Goal: Information Seeking & Learning: Compare options

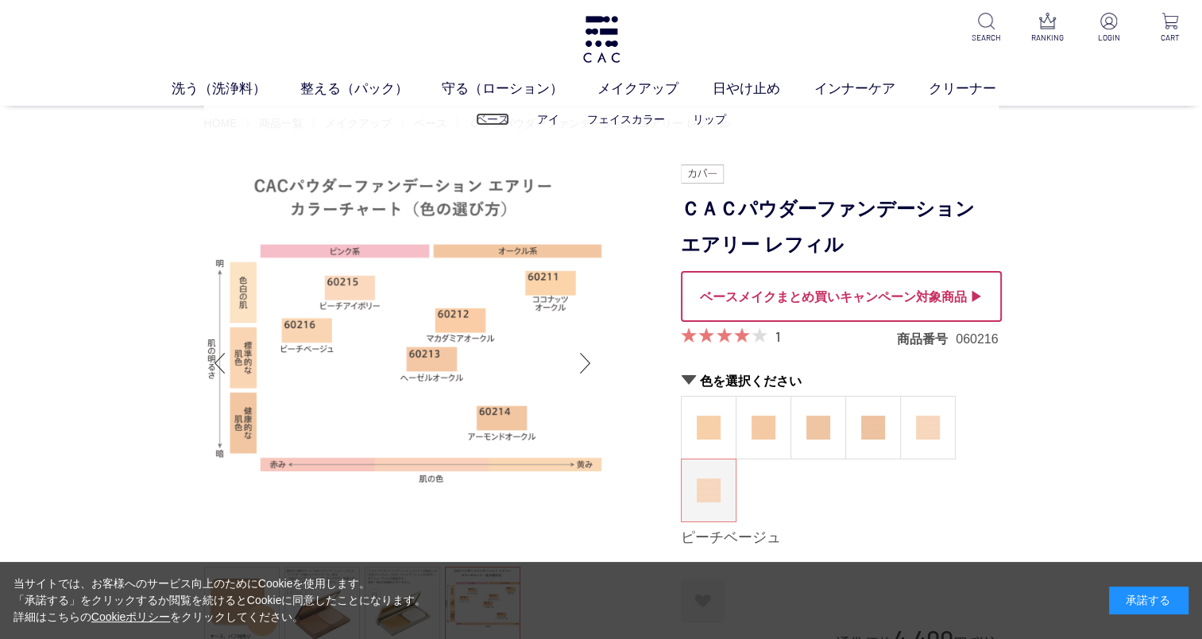
click at [492, 122] on link "ベース" at bounding box center [492, 119] width 33 height 13
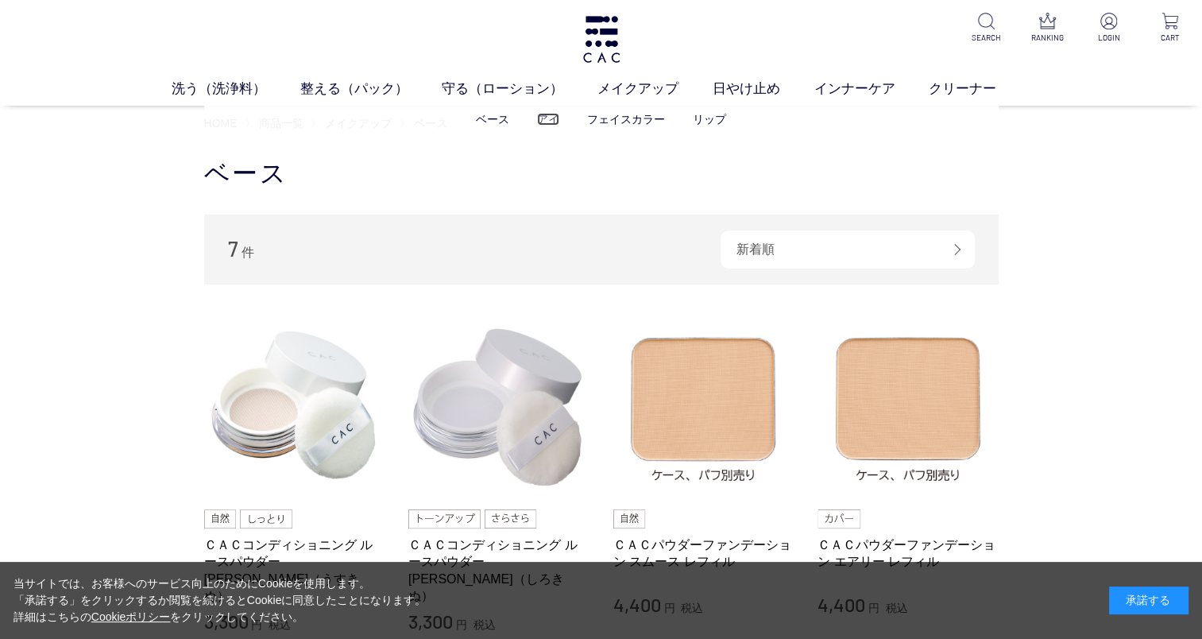
click at [546, 121] on link "アイ" at bounding box center [548, 119] width 22 height 13
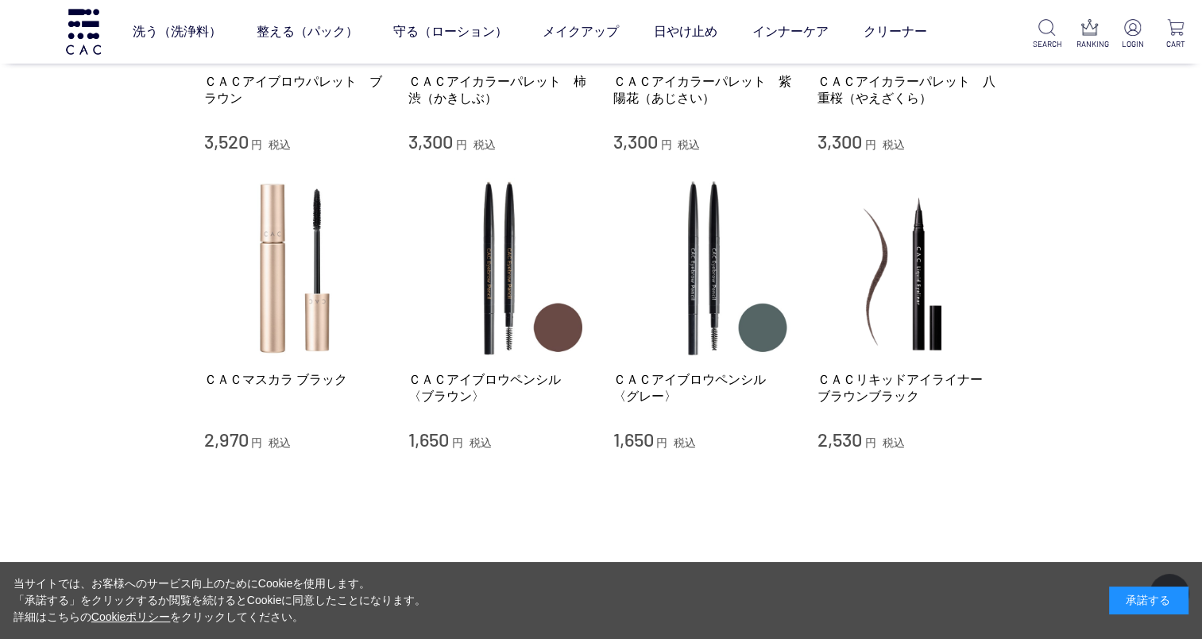
scroll to position [330, 0]
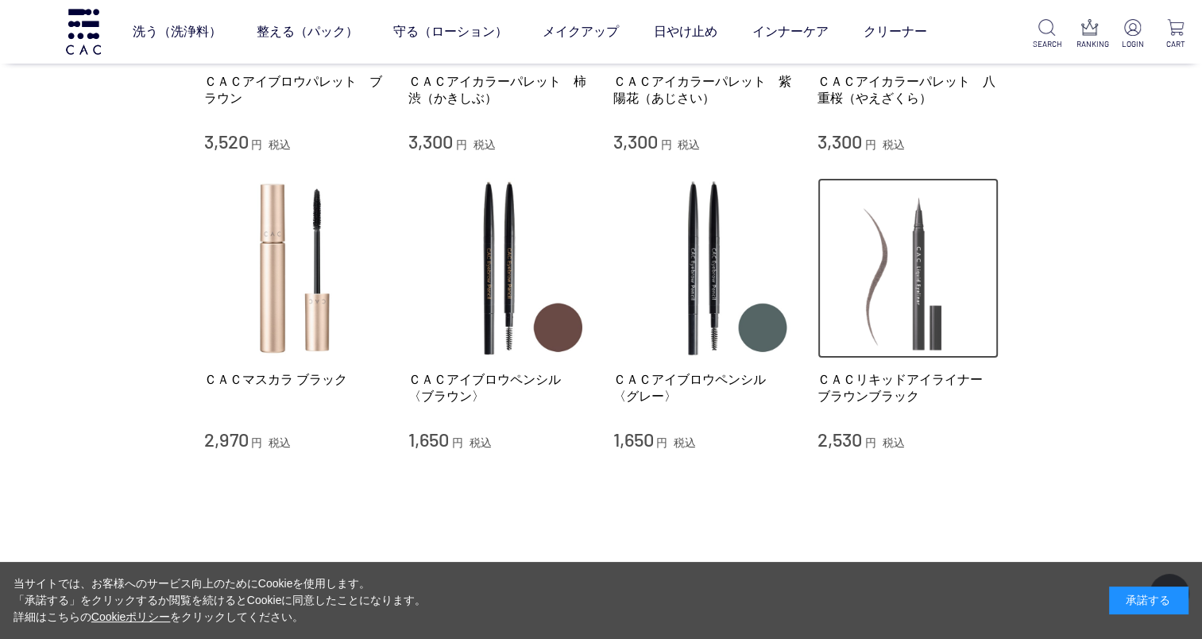
click at [912, 305] on img at bounding box center [907, 268] width 181 height 181
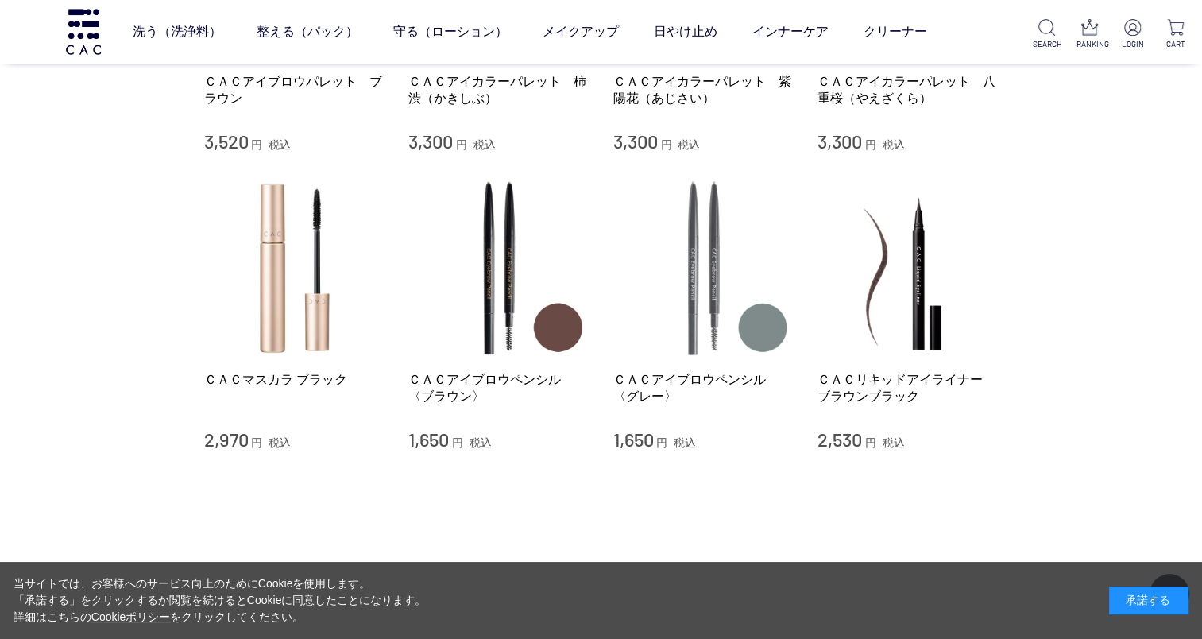
scroll to position [327, 0]
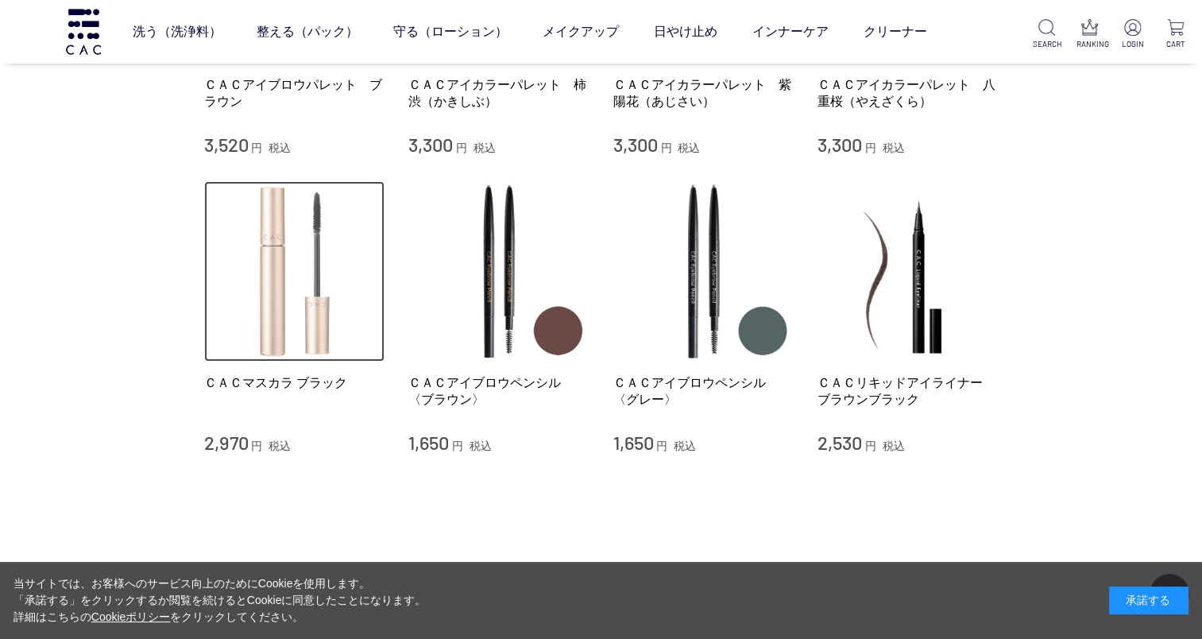
click at [273, 308] on img at bounding box center [294, 271] width 181 height 181
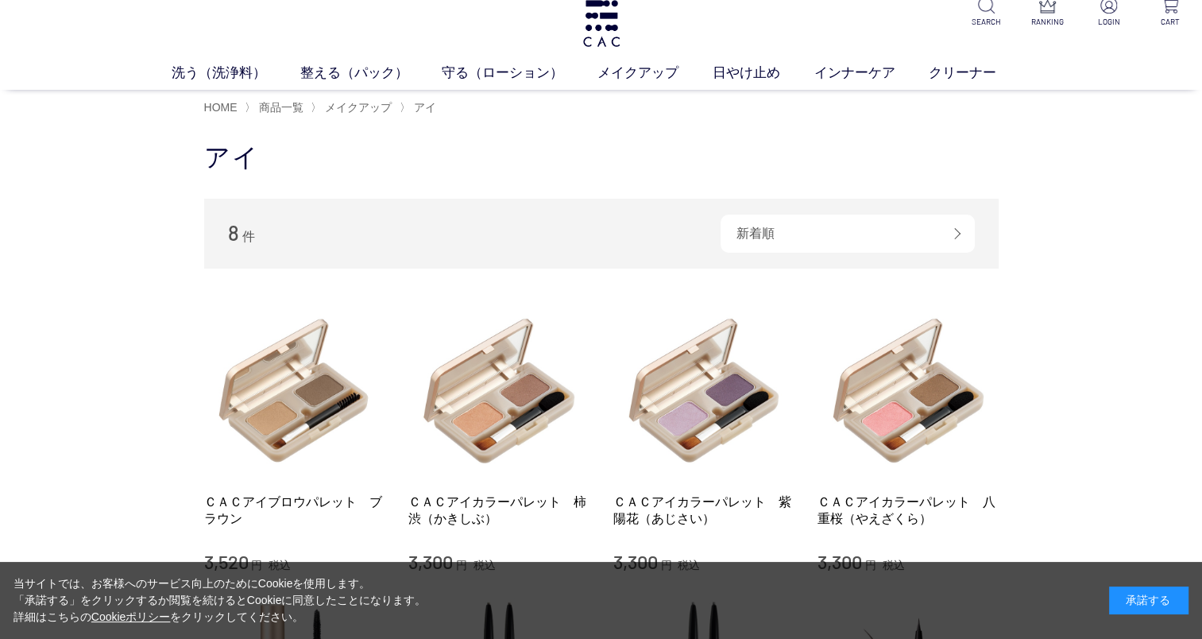
scroll to position [6, 0]
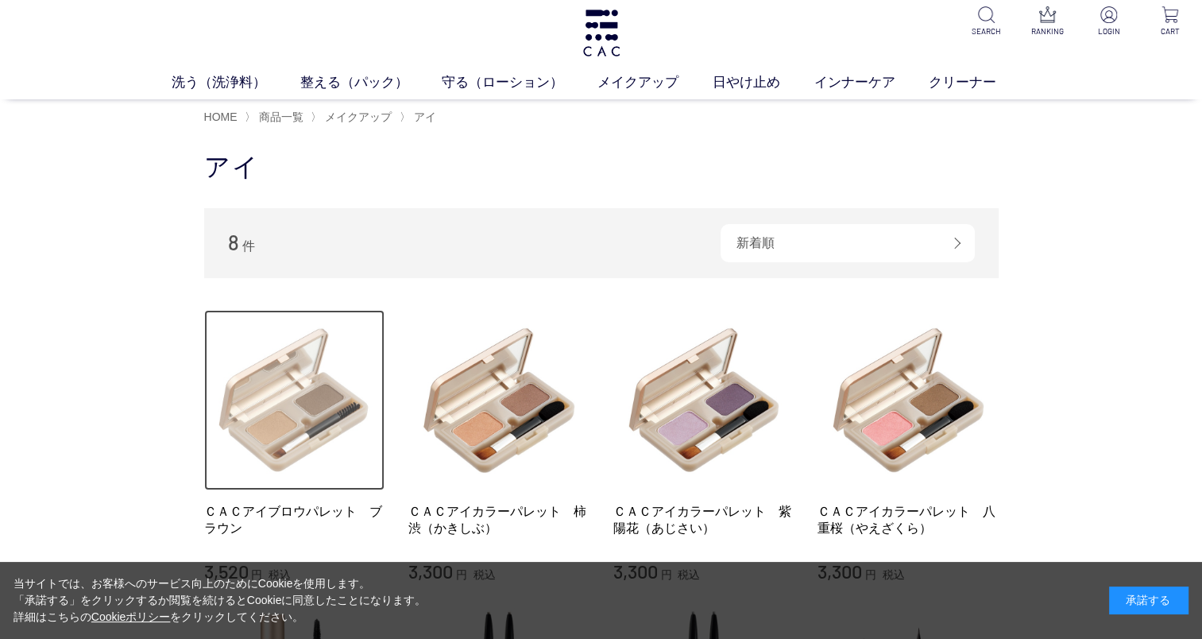
click at [309, 368] on img at bounding box center [294, 400] width 181 height 181
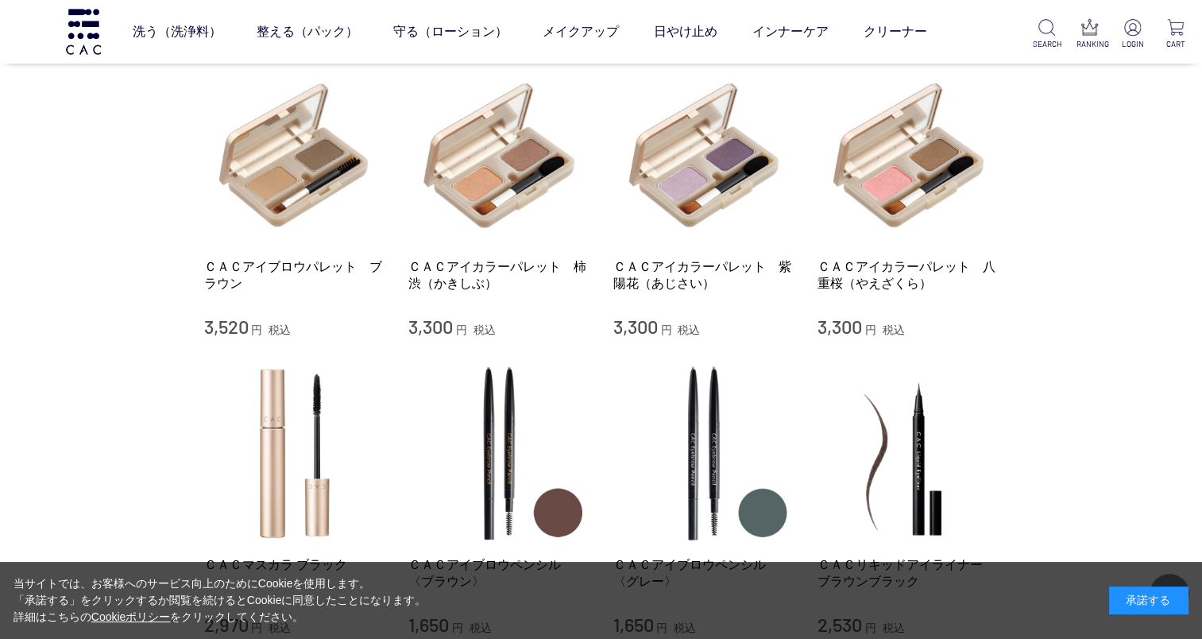
scroll to position [149, 0]
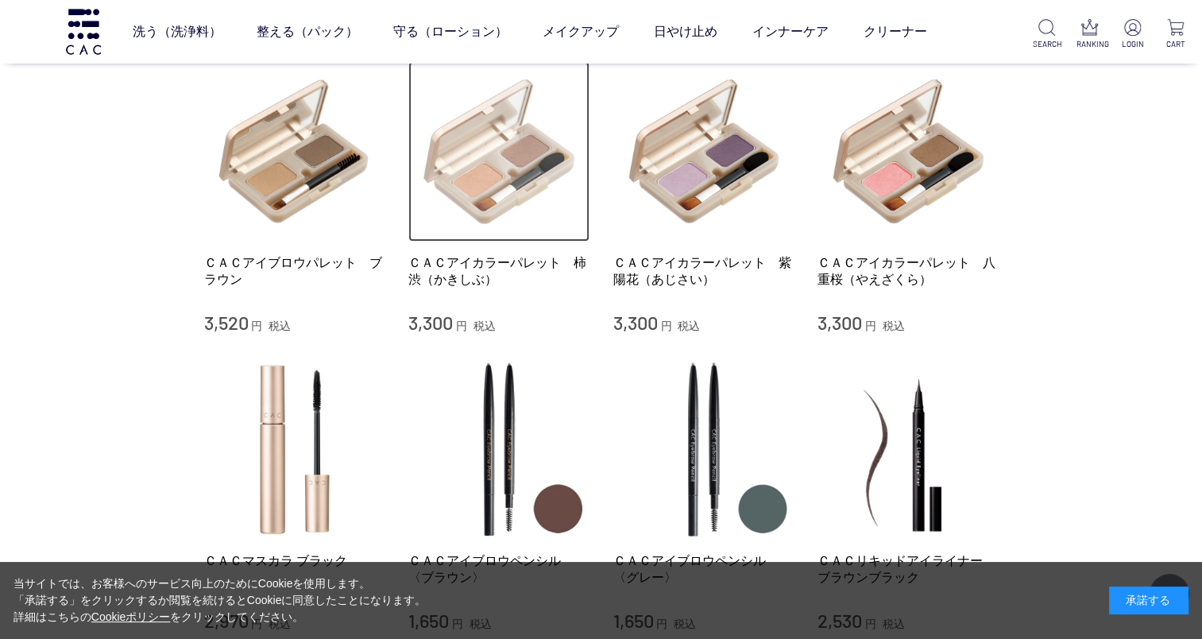
click at [499, 159] on img at bounding box center [498, 151] width 181 height 181
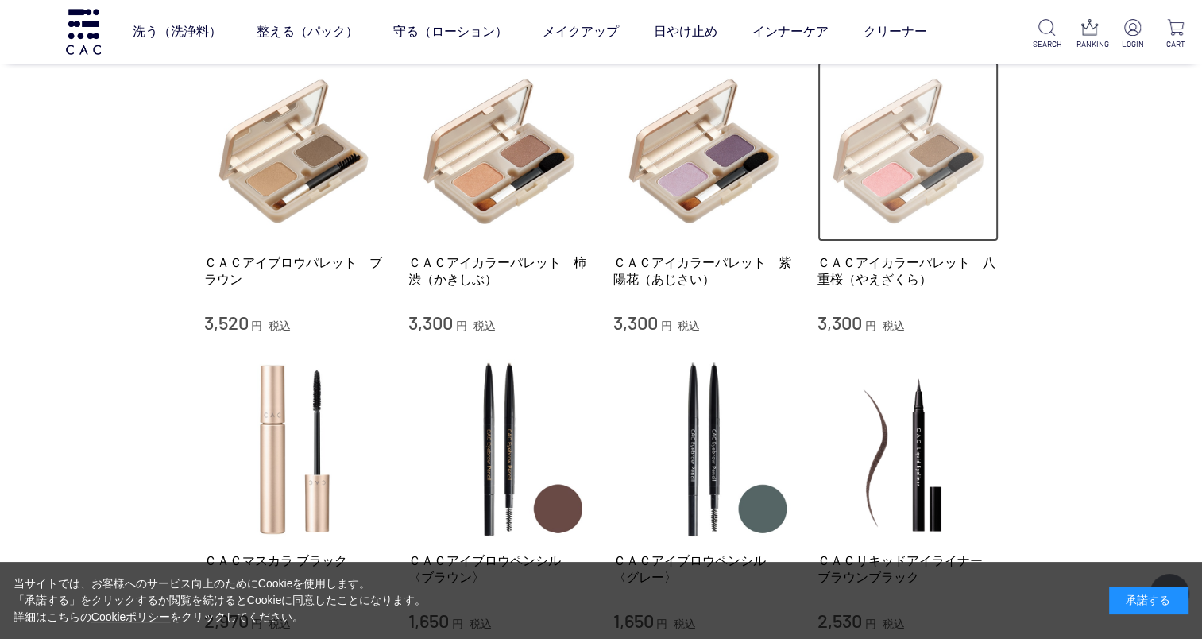
click at [902, 199] on img at bounding box center [907, 151] width 181 height 181
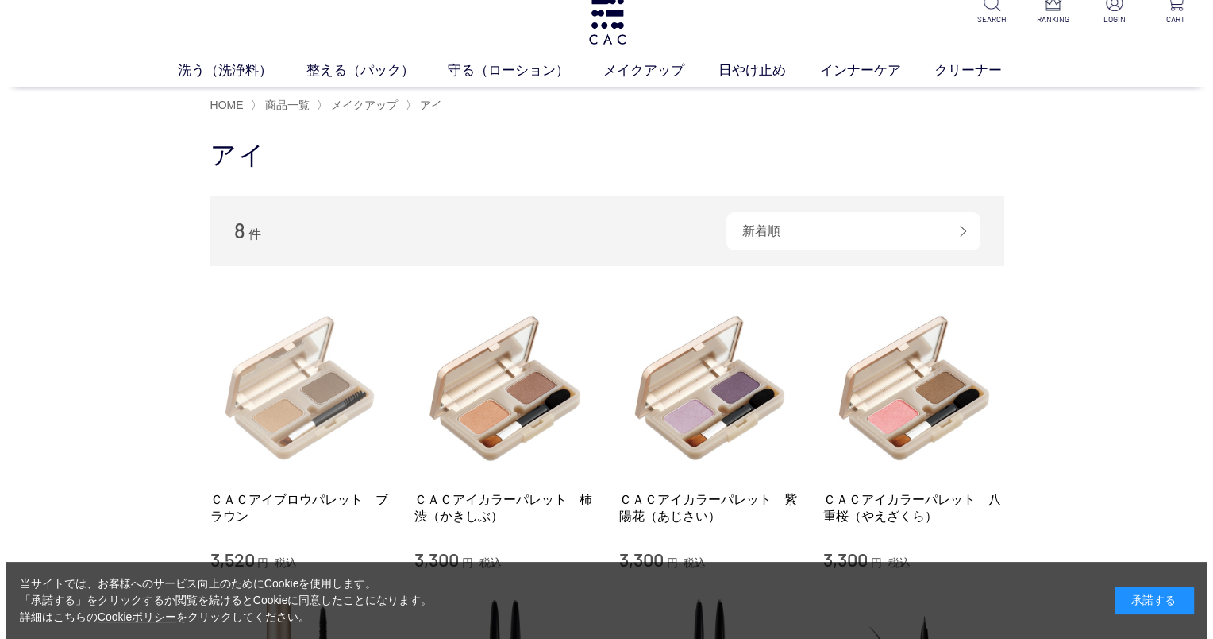
scroll to position [0, 0]
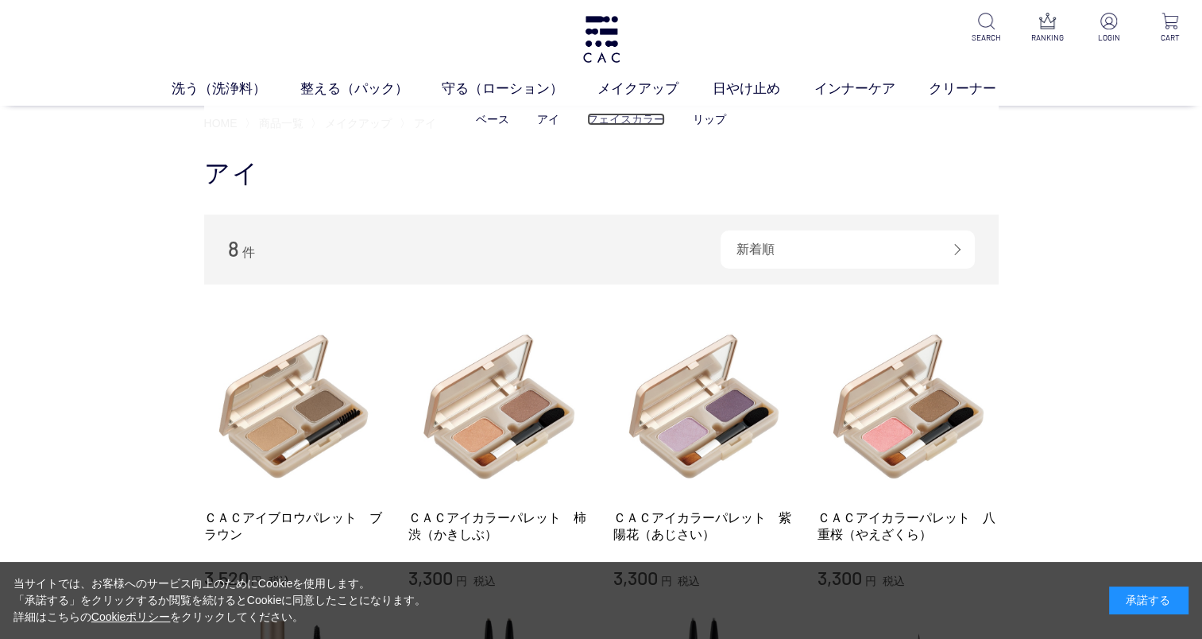
click at [631, 118] on link "フェイスカラー" at bounding box center [626, 119] width 78 height 13
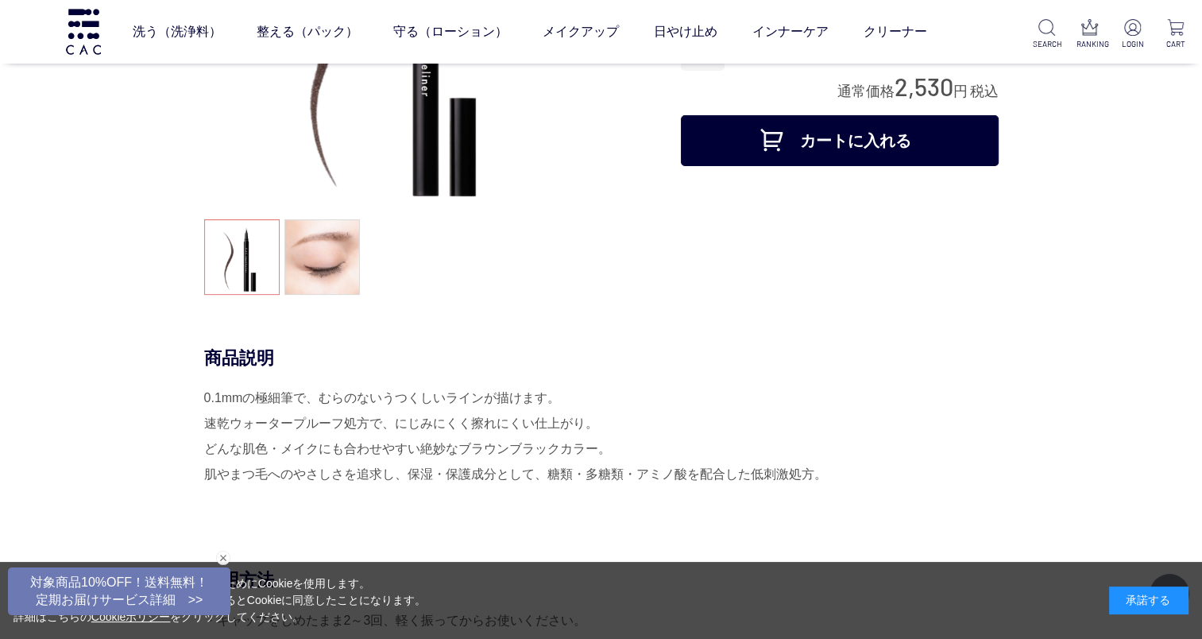
scroll to position [245, 0]
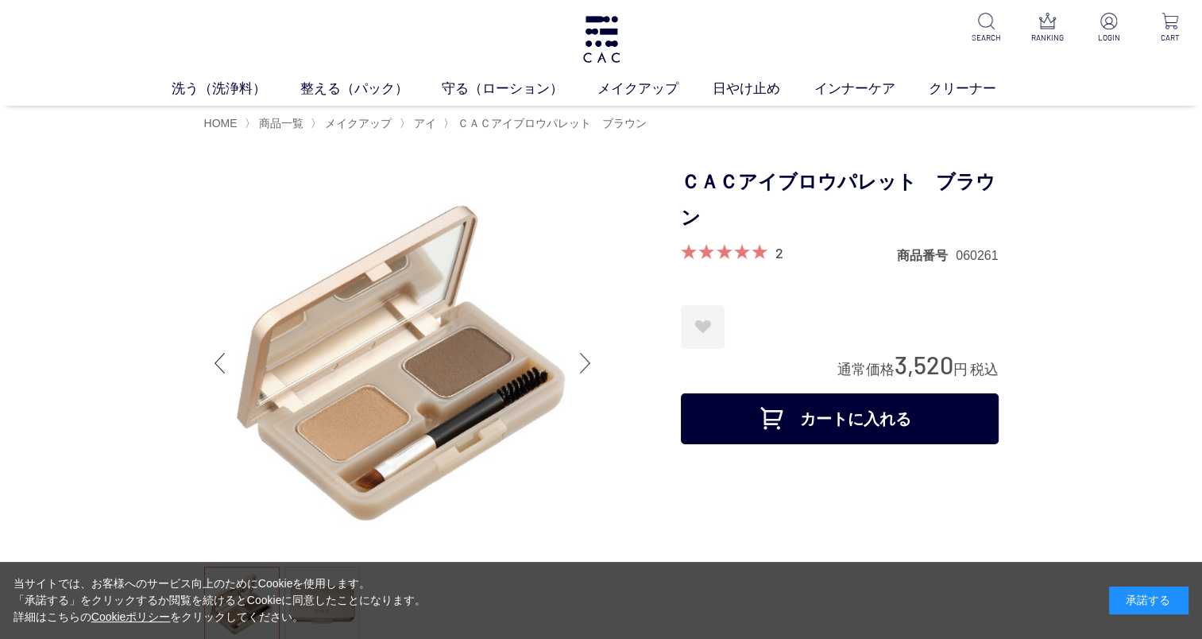
click at [588, 363] on div "Next slide" at bounding box center [585, 363] width 32 height 64
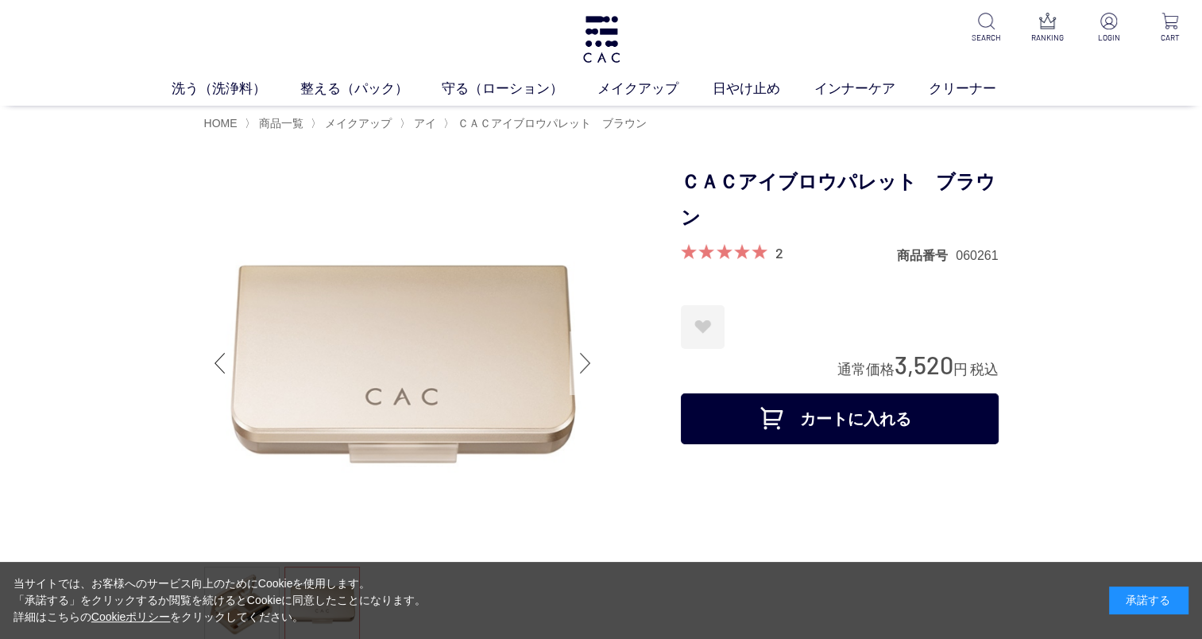
click at [588, 363] on div "Next slide" at bounding box center [585, 363] width 32 height 64
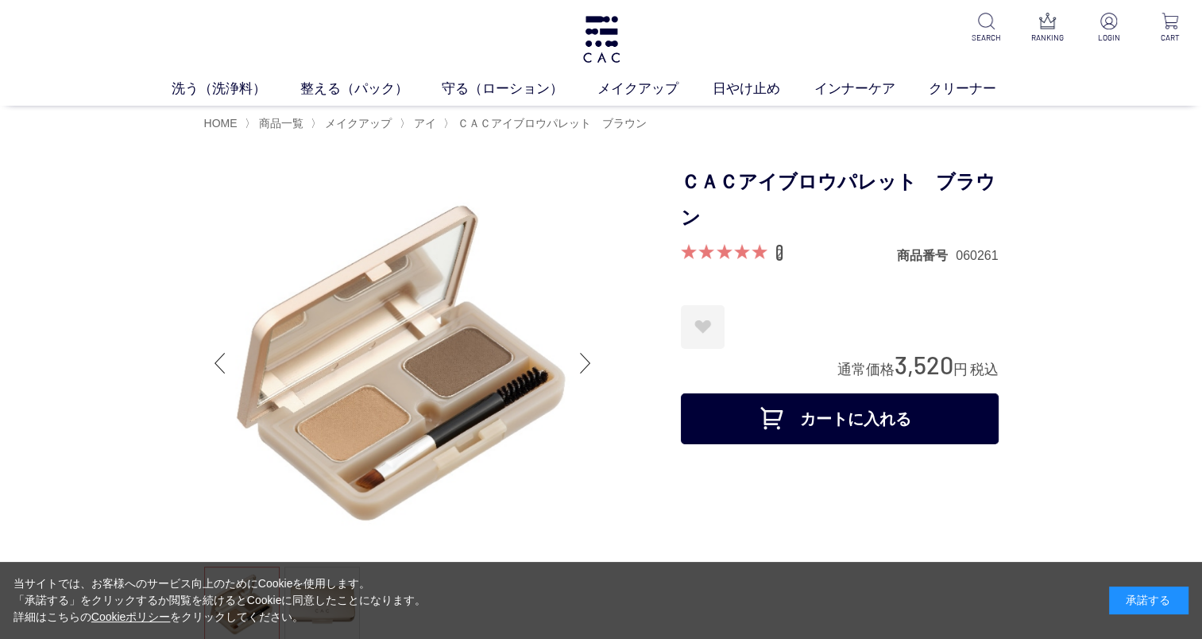
click at [778, 249] on link "2" at bounding box center [779, 252] width 8 height 17
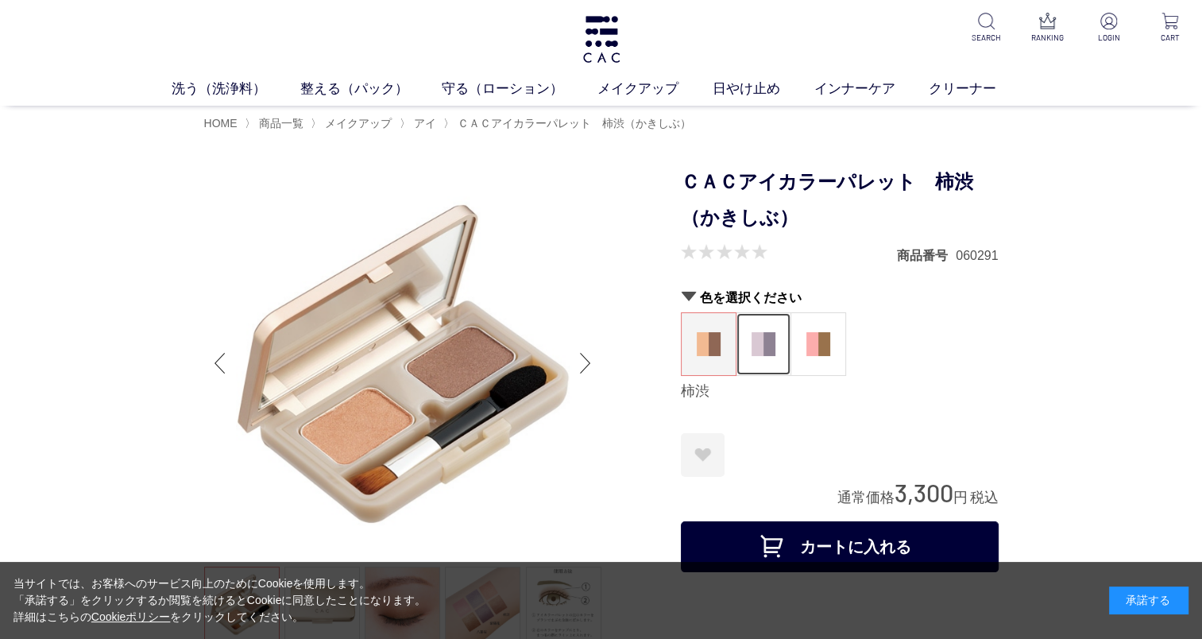
click at [769, 332] on img at bounding box center [763, 344] width 24 height 24
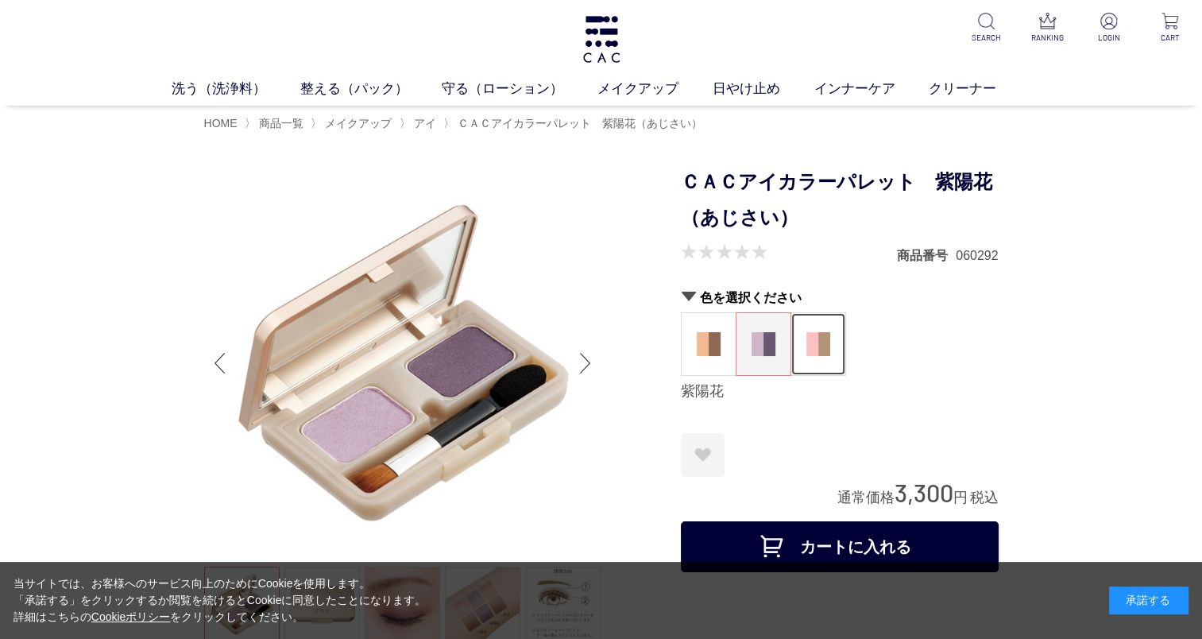
click at [828, 345] on img at bounding box center [818, 344] width 24 height 24
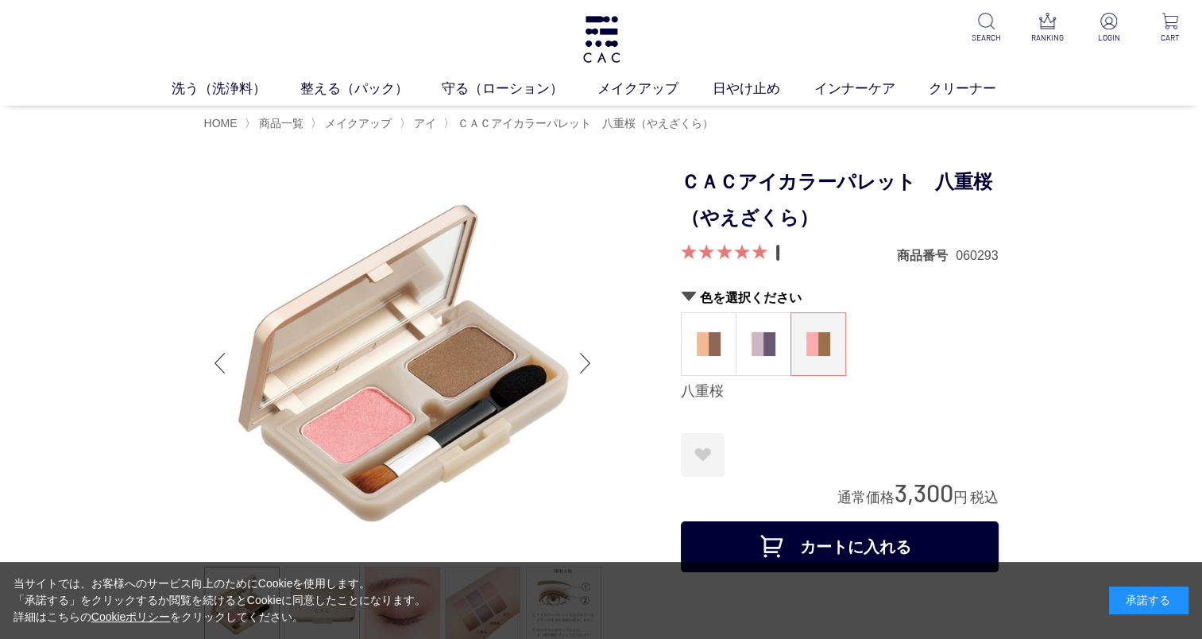
click at [775, 253] on link "1" at bounding box center [777, 252] width 5 height 17
click at [585, 359] on div "Next slide" at bounding box center [585, 363] width 32 height 64
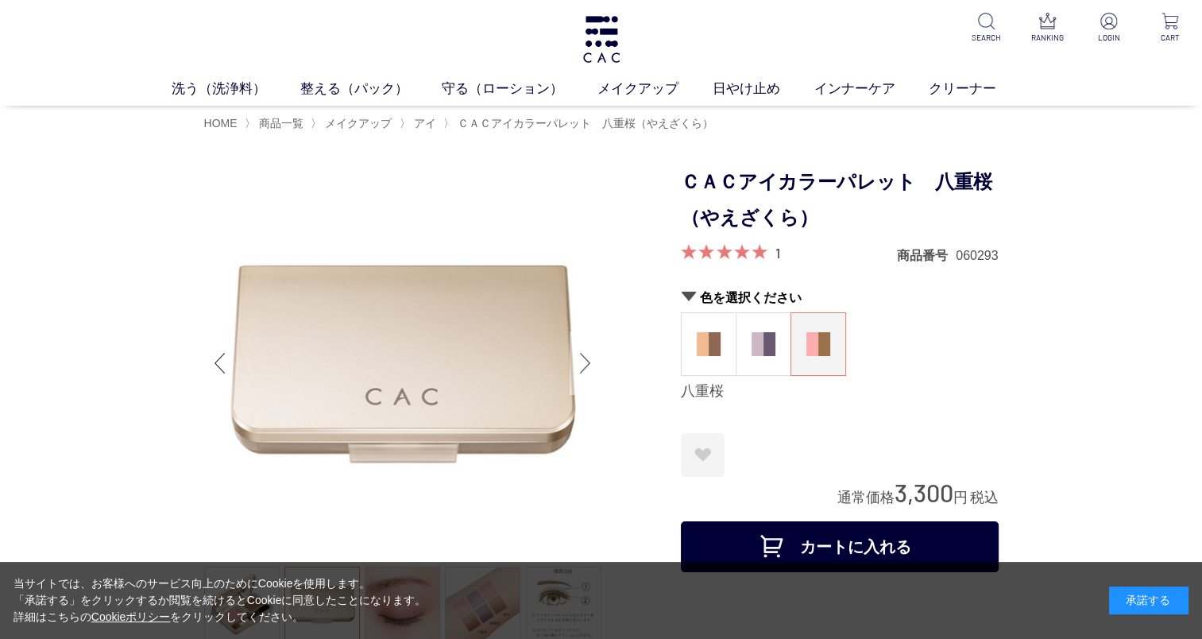
click at [585, 359] on div "Next slide" at bounding box center [585, 363] width 32 height 64
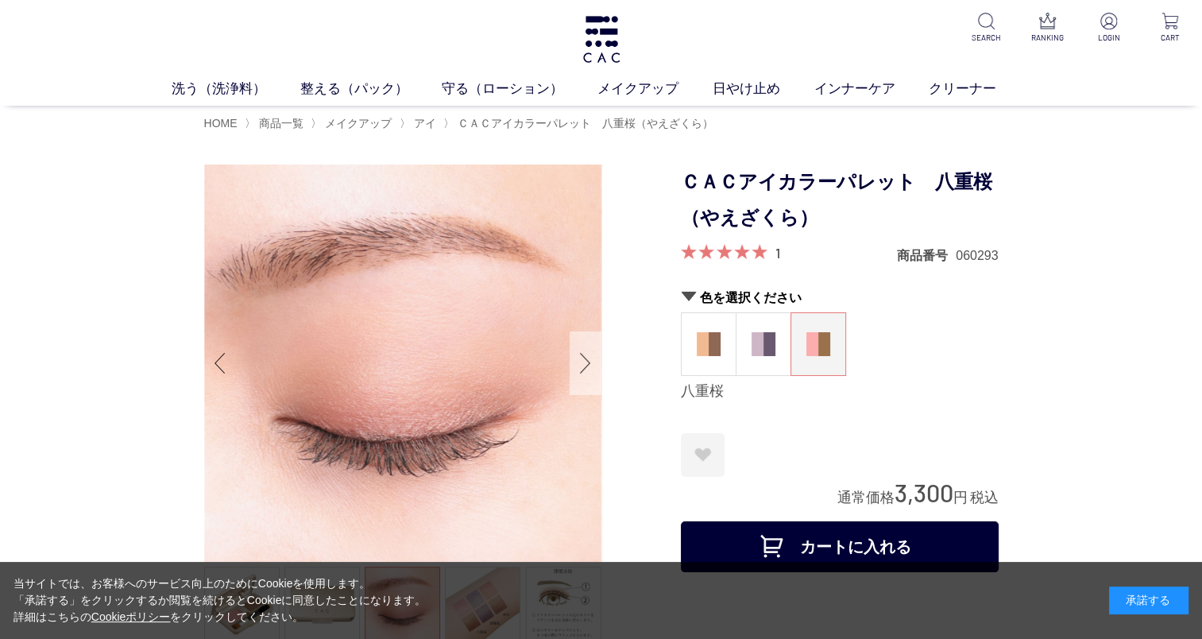
click at [585, 359] on div "Next slide" at bounding box center [585, 363] width 32 height 64
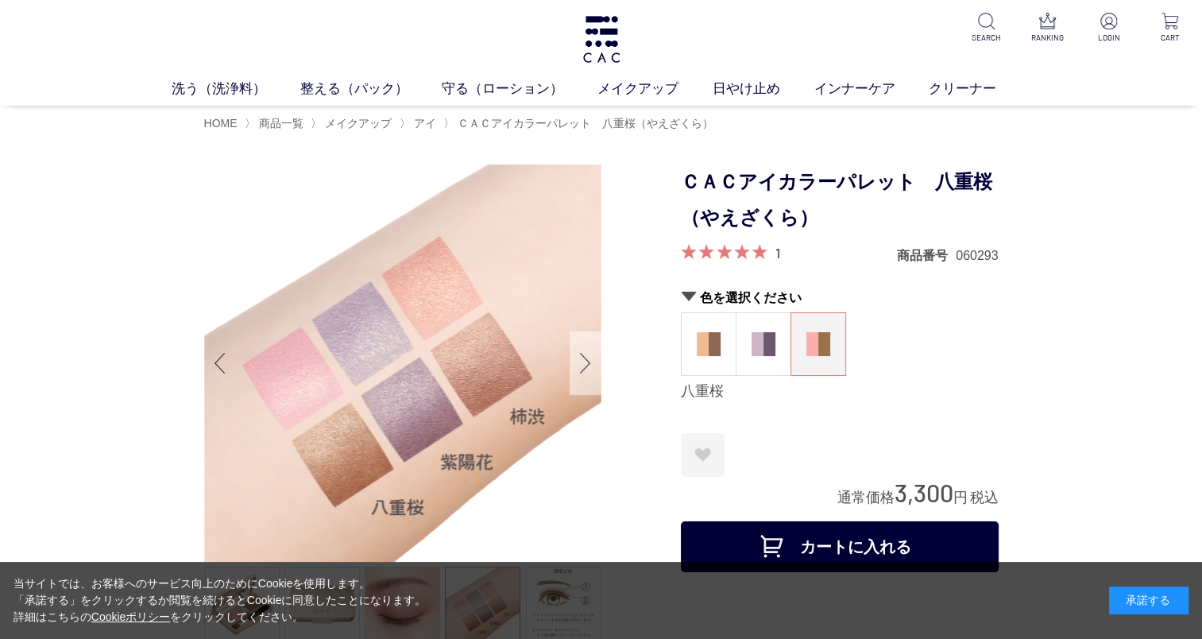
click at [585, 359] on div "Next slide" at bounding box center [585, 363] width 32 height 64
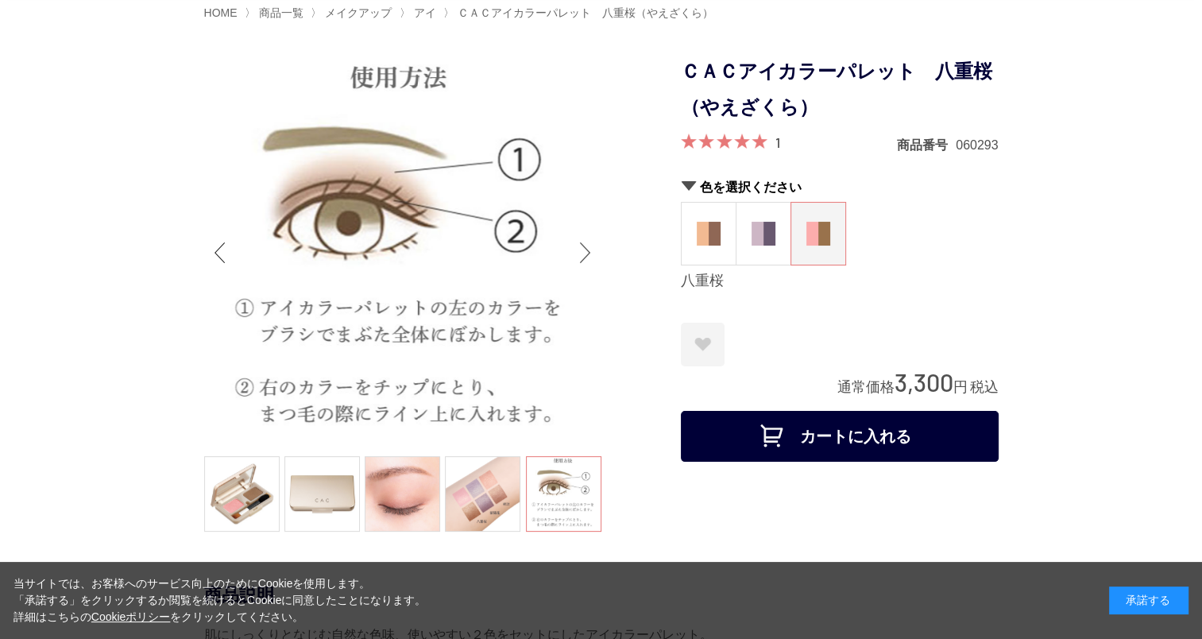
scroll to position [97, 0]
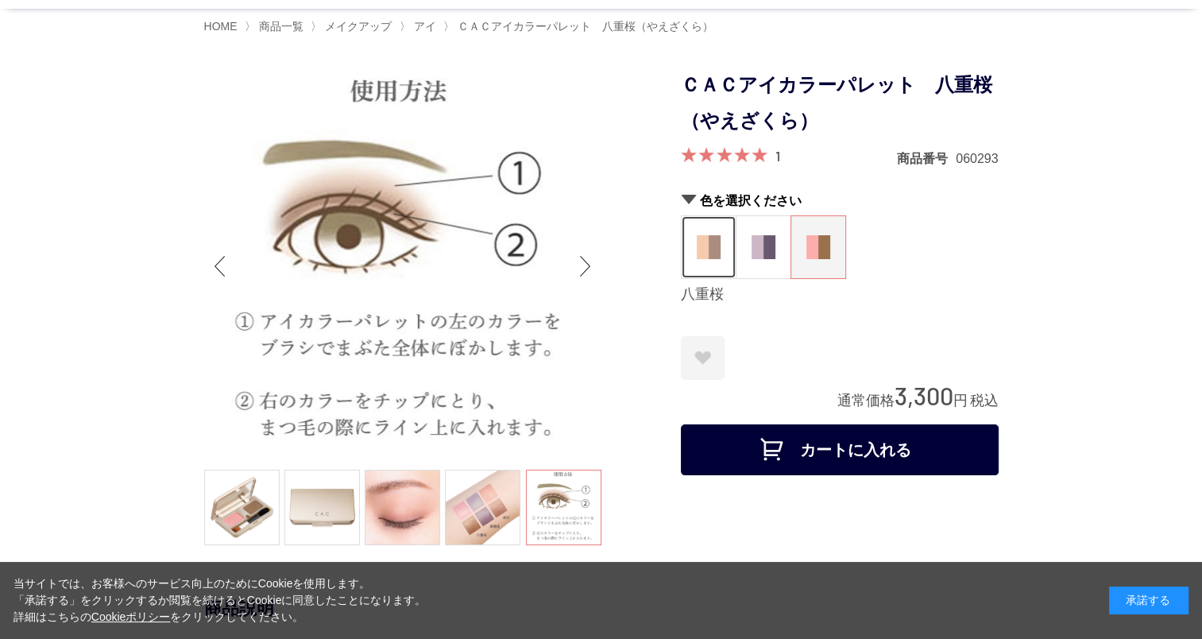
click at [710, 253] on img at bounding box center [708, 247] width 24 height 24
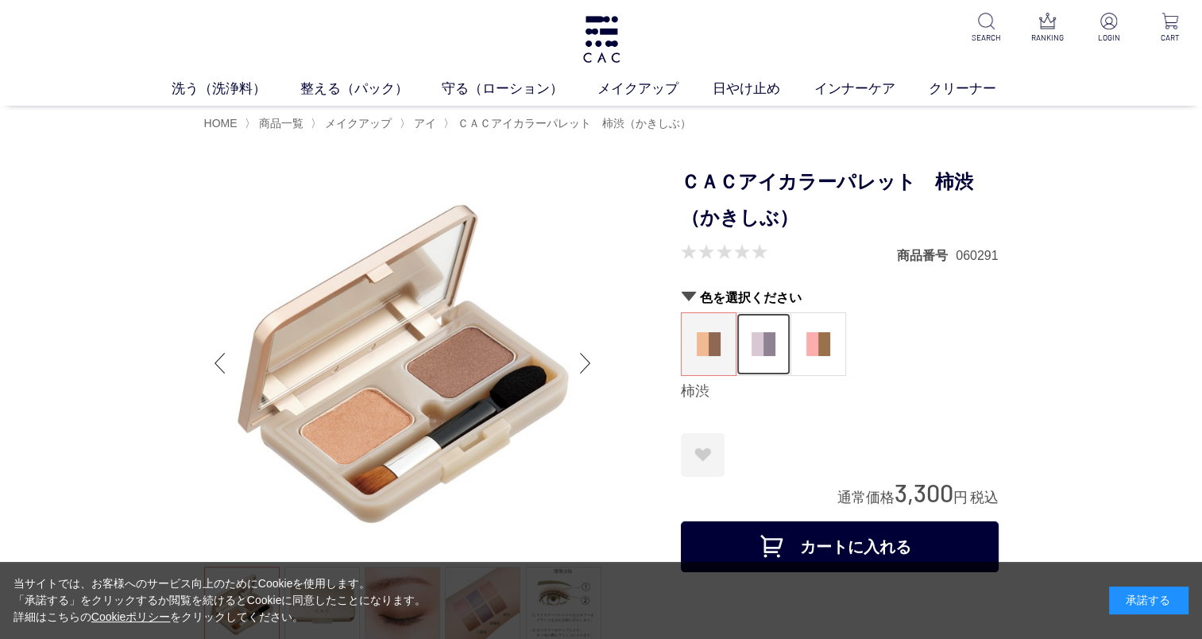
click at [760, 345] on img at bounding box center [763, 344] width 24 height 24
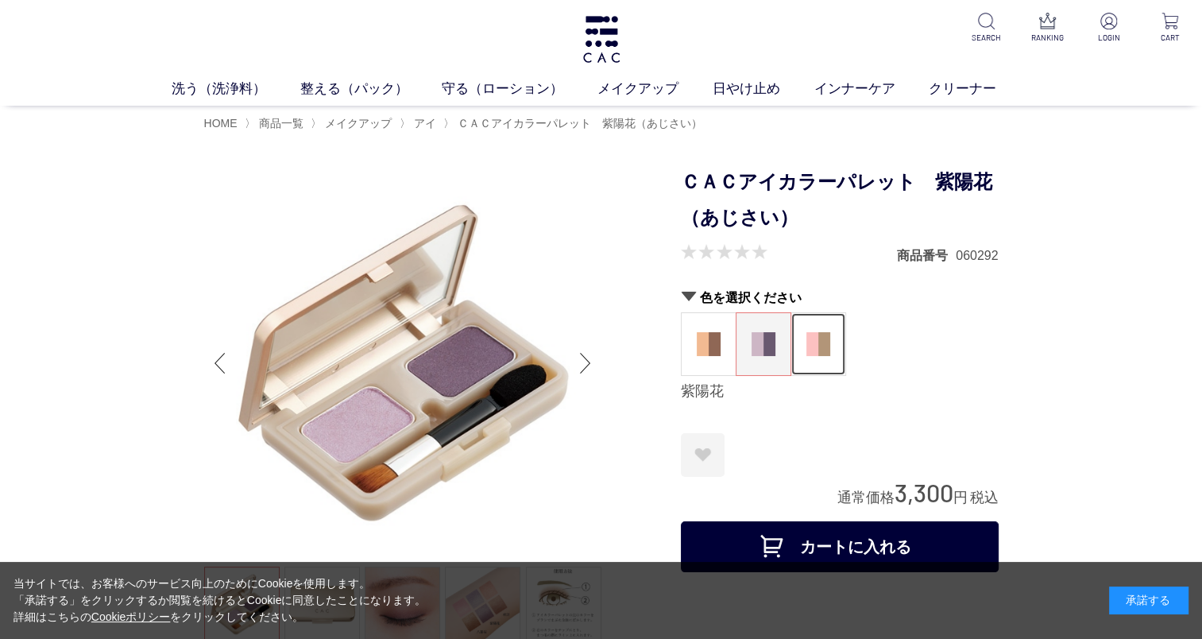
click at [808, 340] on img at bounding box center [818, 344] width 24 height 24
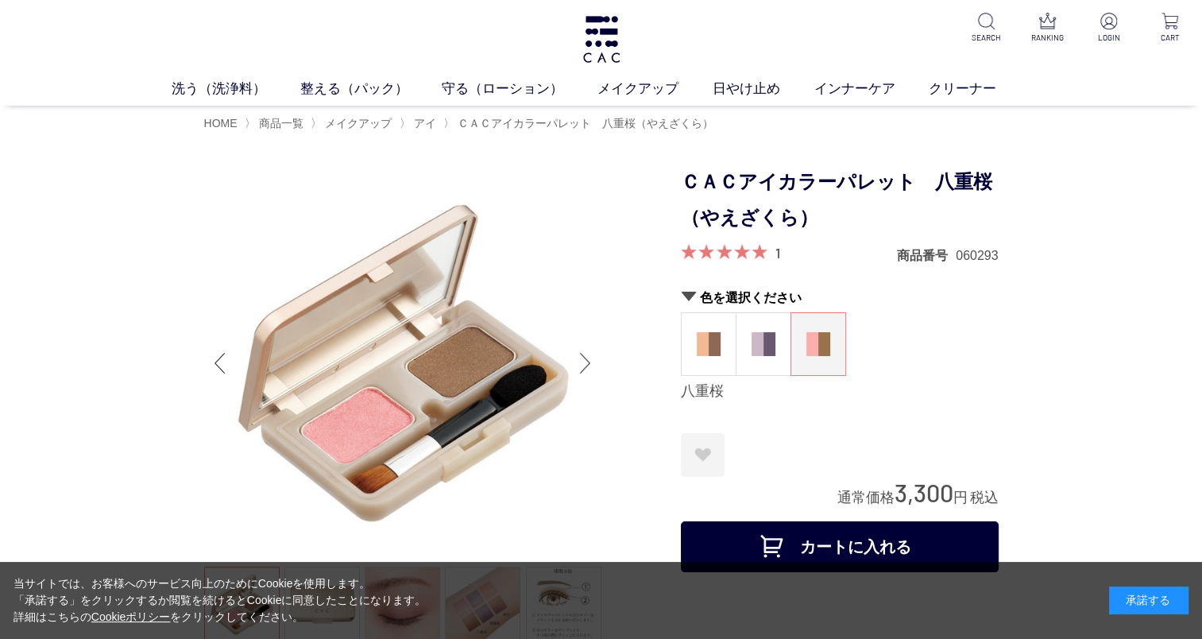
click at [587, 361] on div "Next slide" at bounding box center [585, 363] width 32 height 64
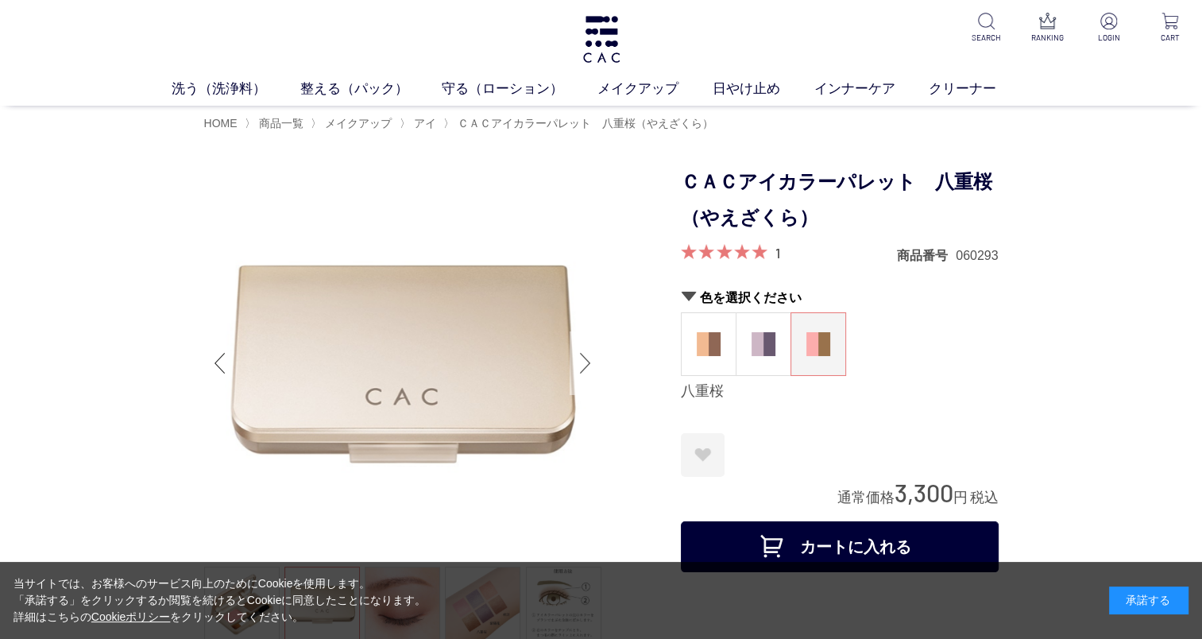
click at [587, 361] on div "Next slide" at bounding box center [585, 363] width 32 height 64
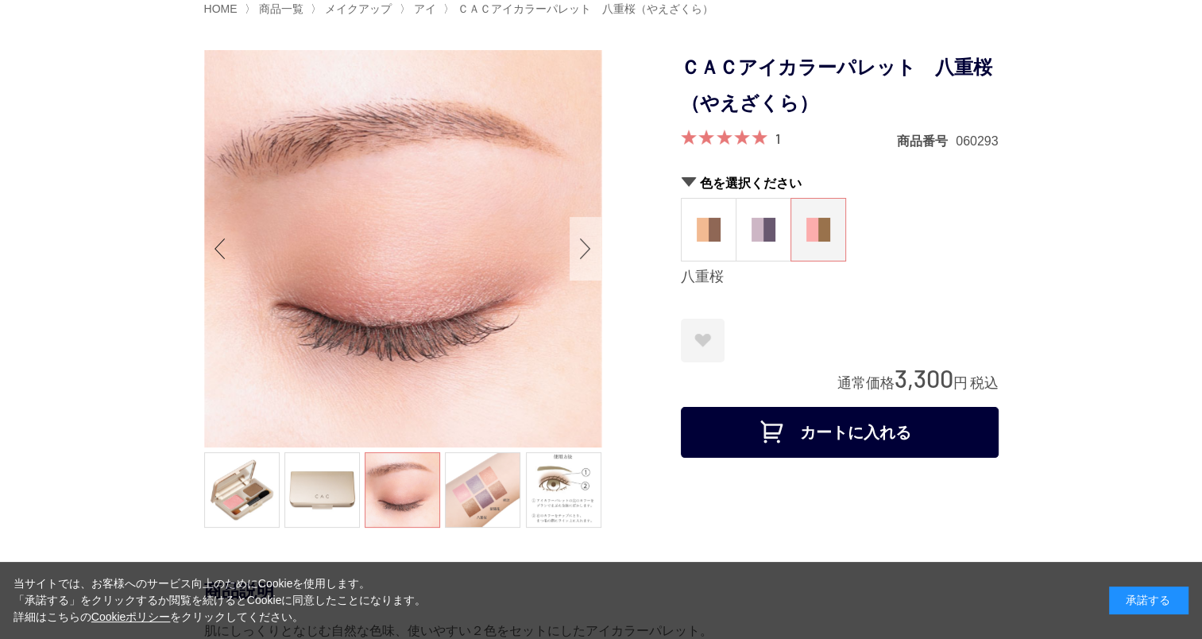
scroll to position [97, 0]
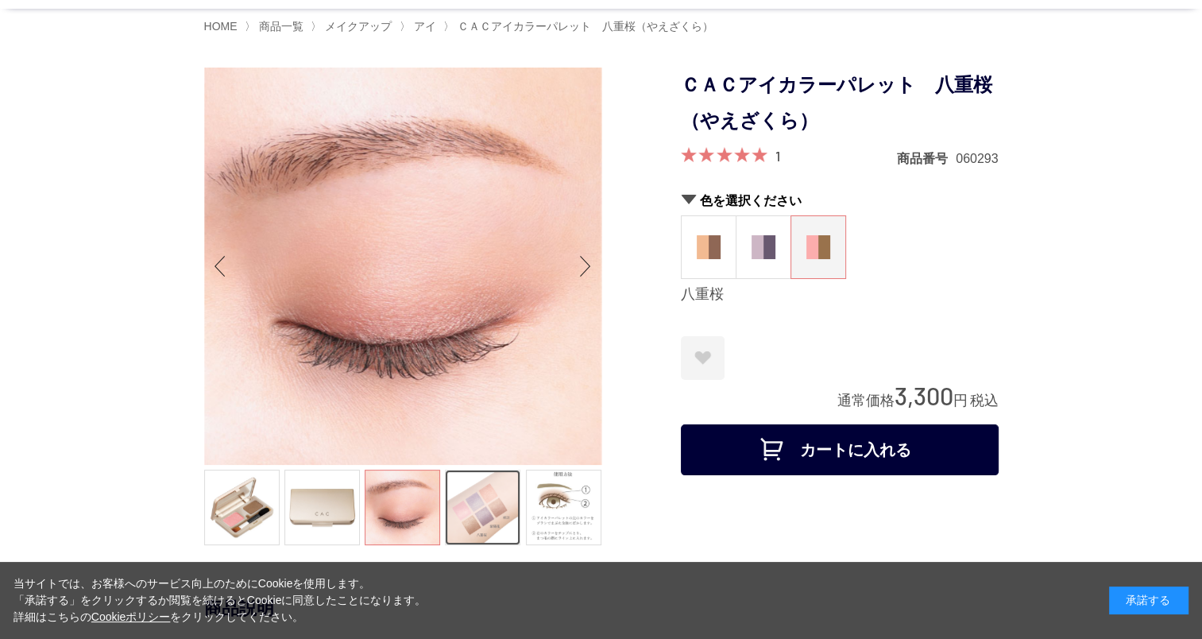
click at [492, 496] on link at bounding box center [482, 506] width 75 height 75
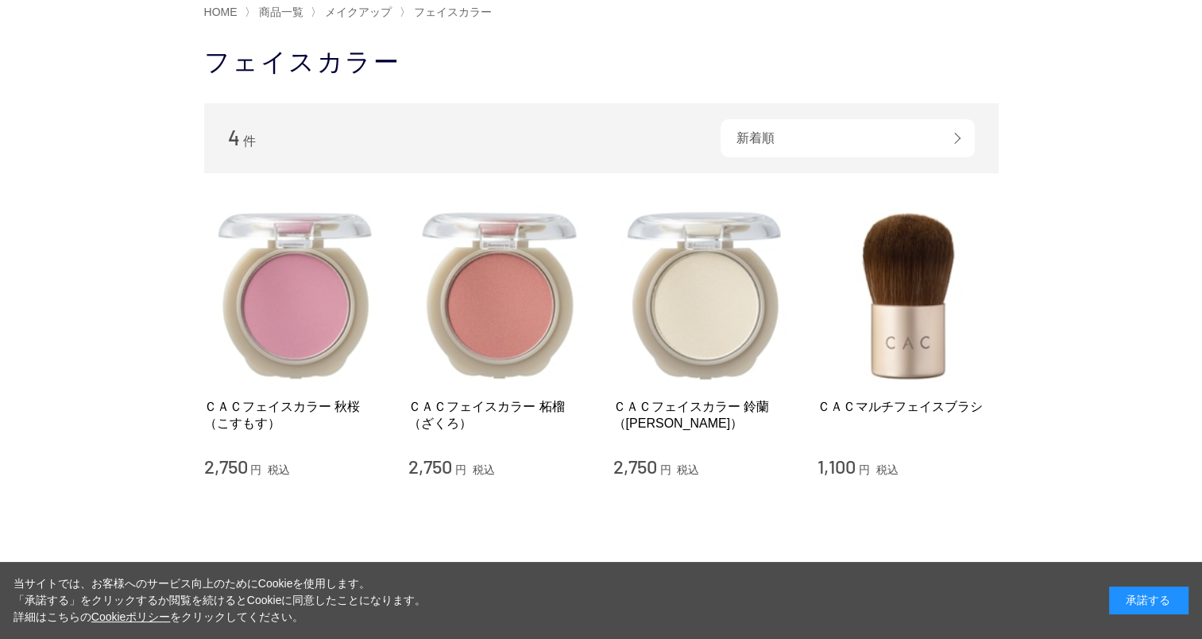
scroll to position [117, 0]
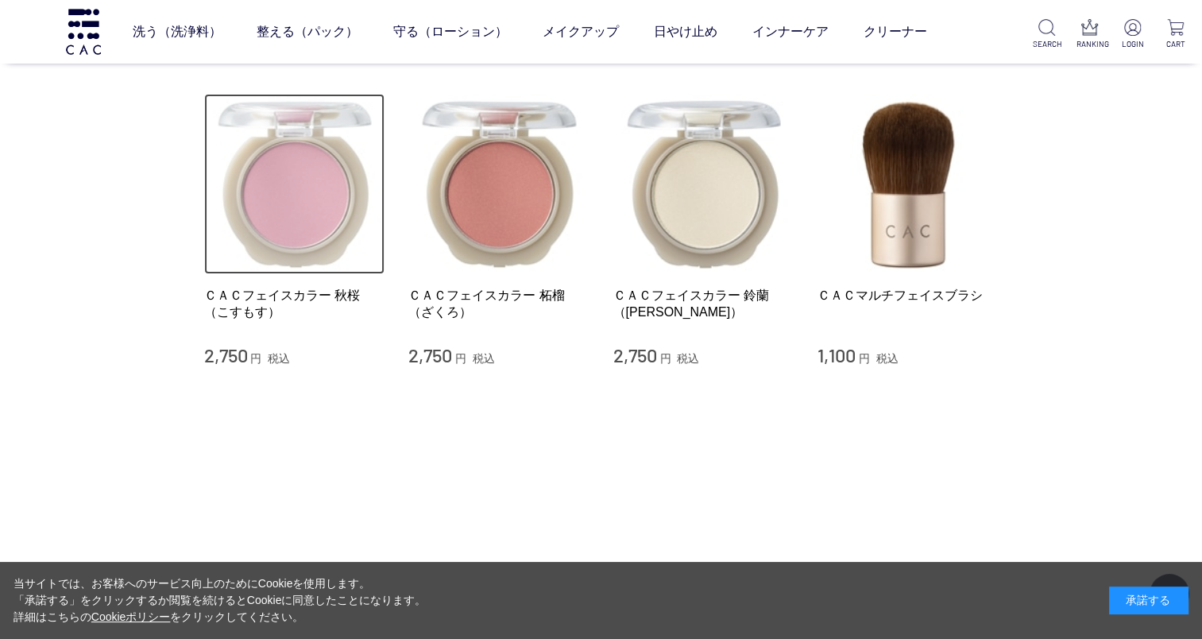
click at [289, 216] on img at bounding box center [294, 184] width 181 height 181
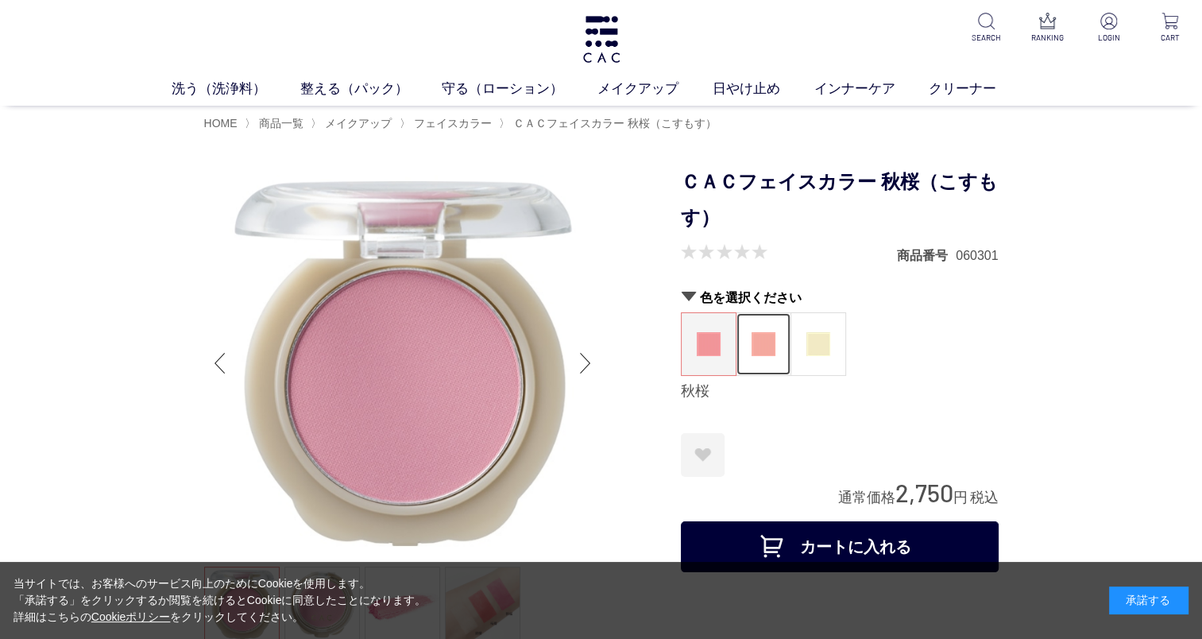
click at [775, 347] on figure at bounding box center [763, 344] width 54 height 62
click at [817, 358] on figure at bounding box center [818, 344] width 54 height 62
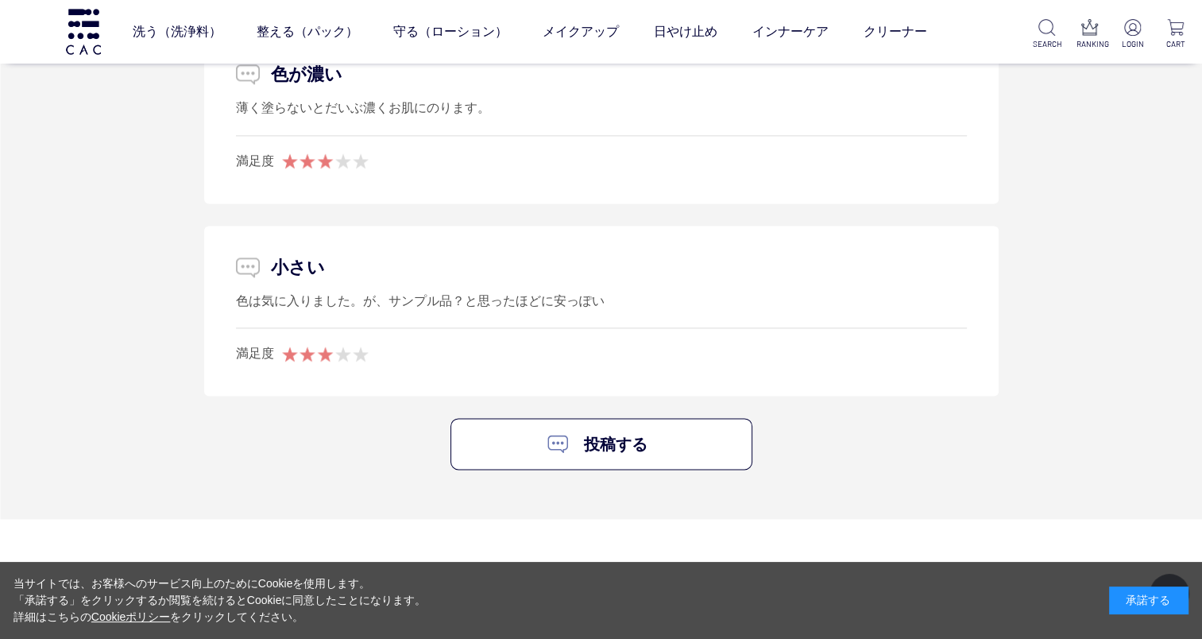
scroll to position [2108, 0]
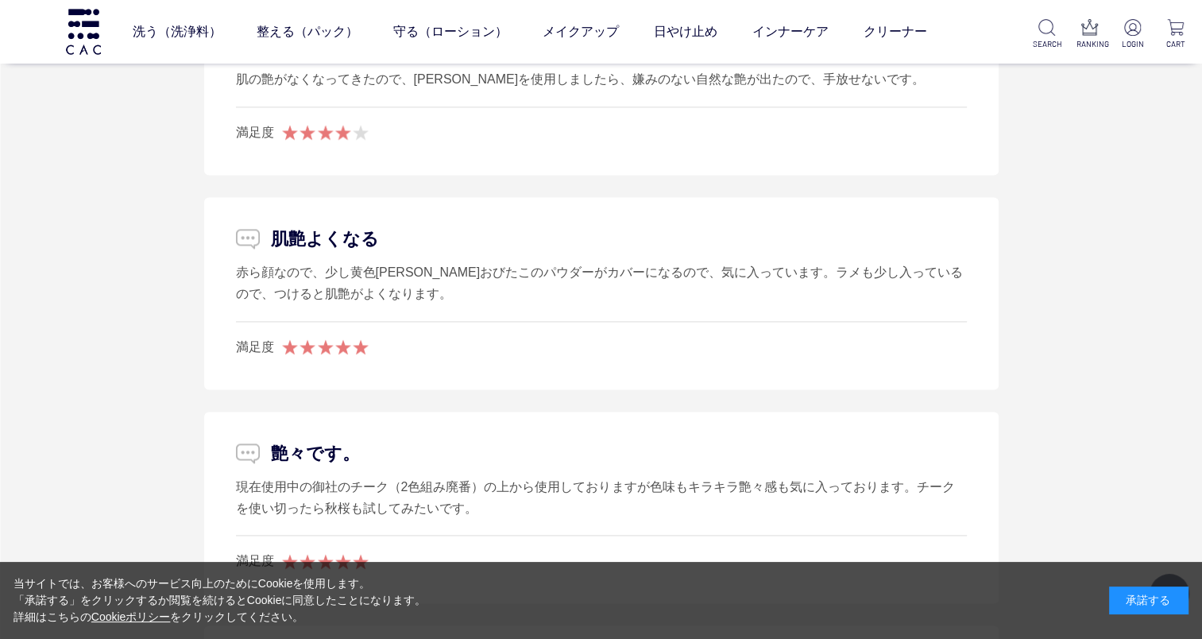
scroll to position [2136, 0]
